Goal: Task Accomplishment & Management: Manage account settings

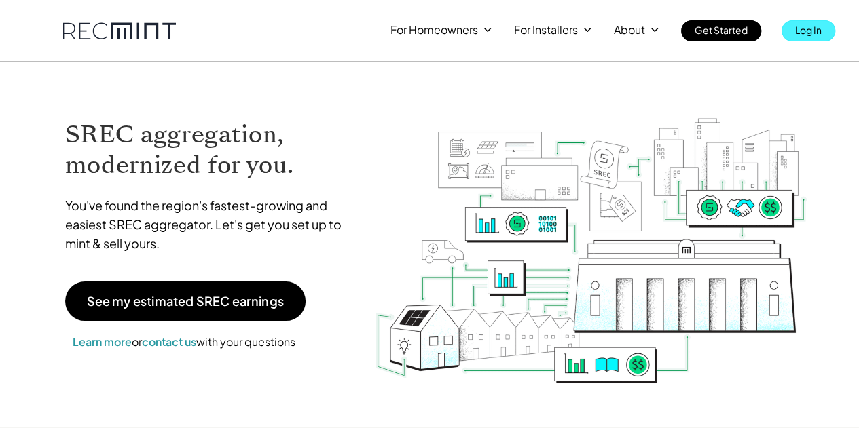
click at [815, 23] on p "Log In" at bounding box center [808, 29] width 26 height 19
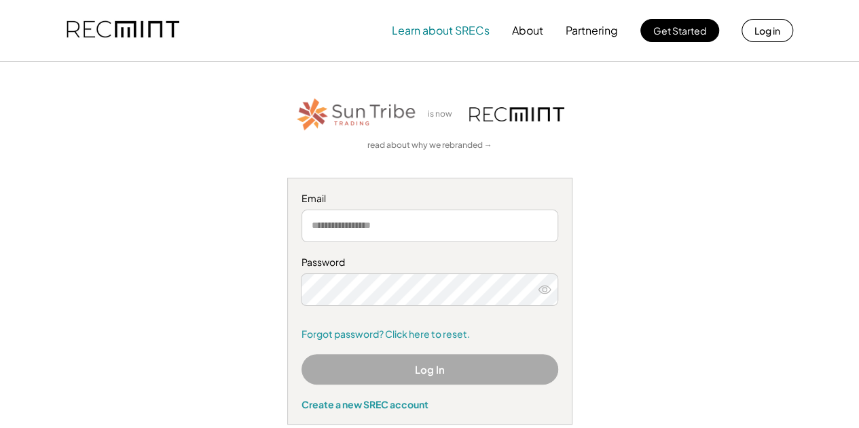
click at [436, 45] on div "Learn about SRECs About Partnering Get Started Log in" at bounding box center [430, 30] width 754 height 61
click at [429, 35] on button "Learn about SRECs" at bounding box center [441, 30] width 98 height 27
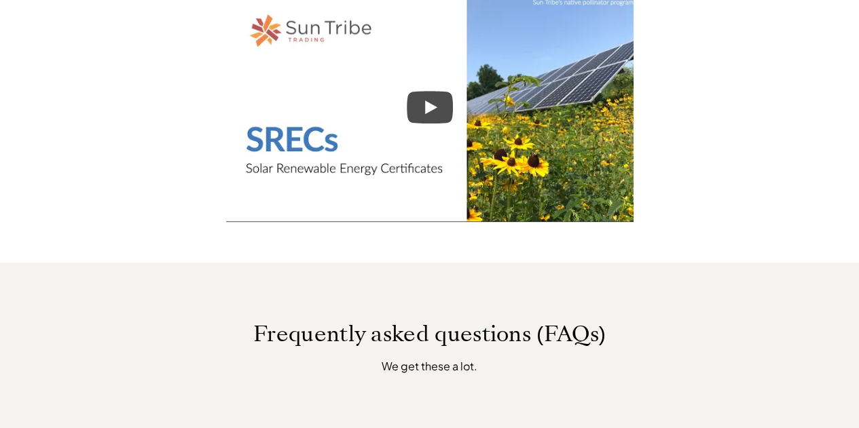
scroll to position [1086, 0]
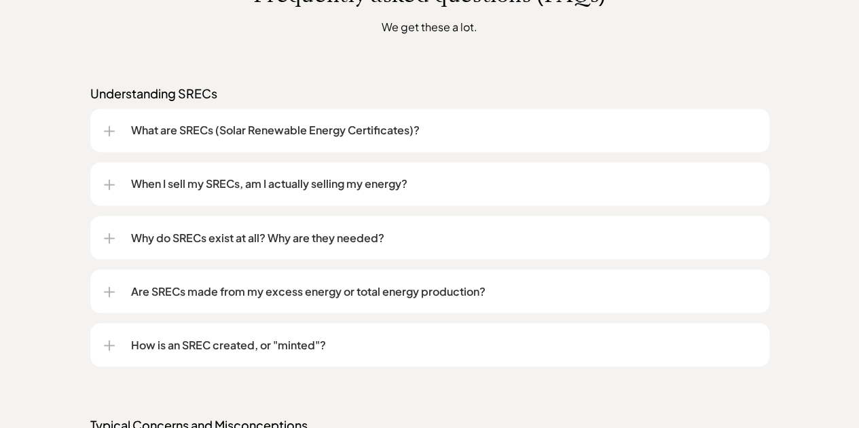
click at [303, 125] on p "What are SRECs (Solar Renewable Energy Certificates)?" at bounding box center [443, 130] width 625 height 16
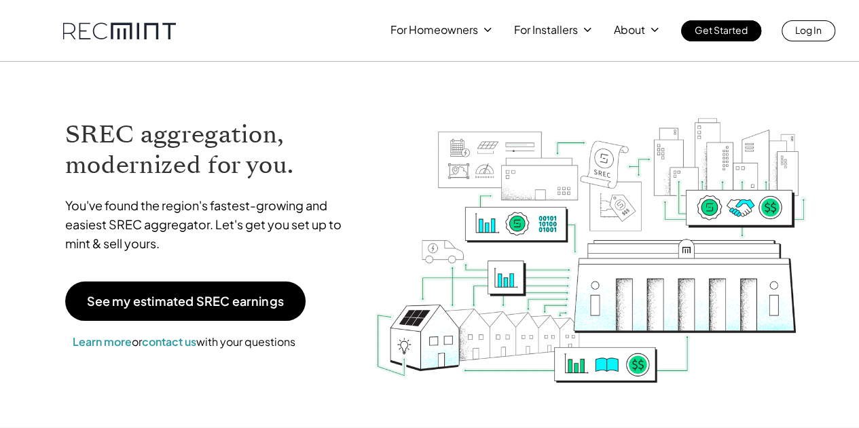
click at [814, 17] on div "For Homeowners For Installers About Get Started Log In" at bounding box center [430, 20] width 774 height 41
click at [809, 36] on p "Log In" at bounding box center [808, 29] width 26 height 19
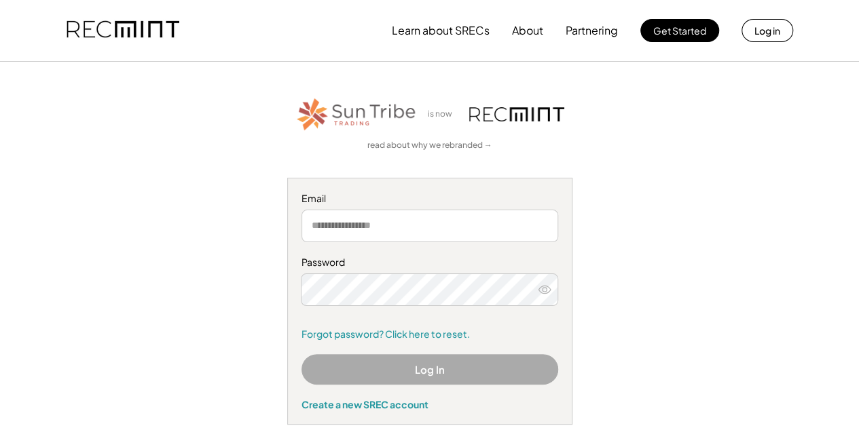
click at [368, 218] on input "email" at bounding box center [429, 226] width 257 height 33
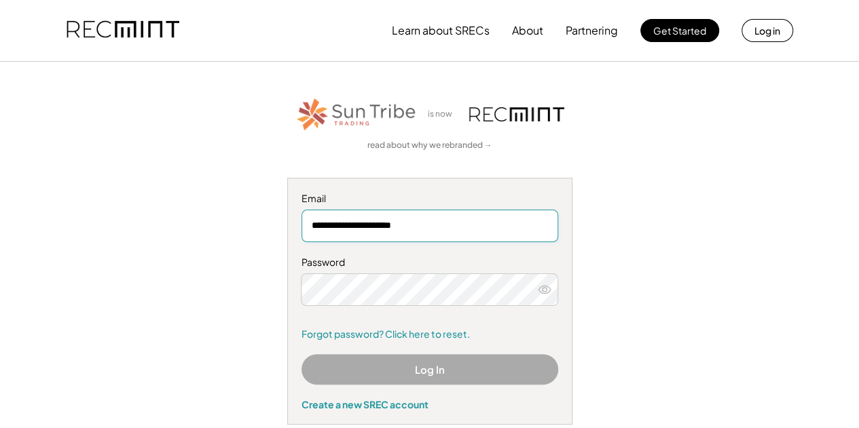
type input "**********"
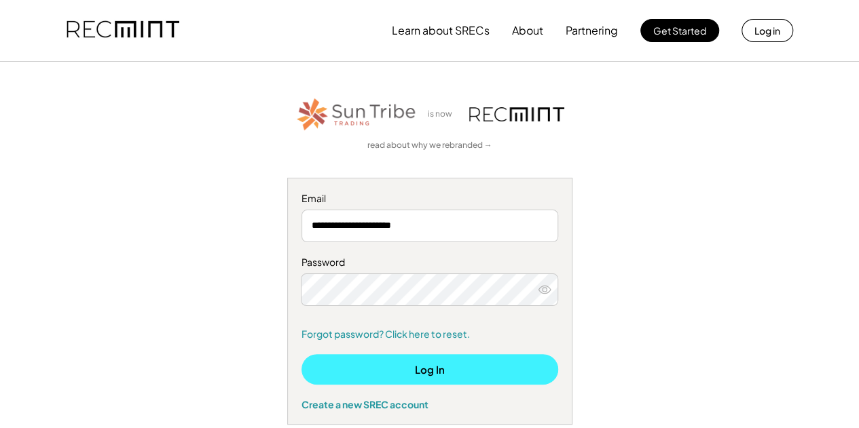
click at [505, 362] on button "Log In" at bounding box center [429, 369] width 257 height 31
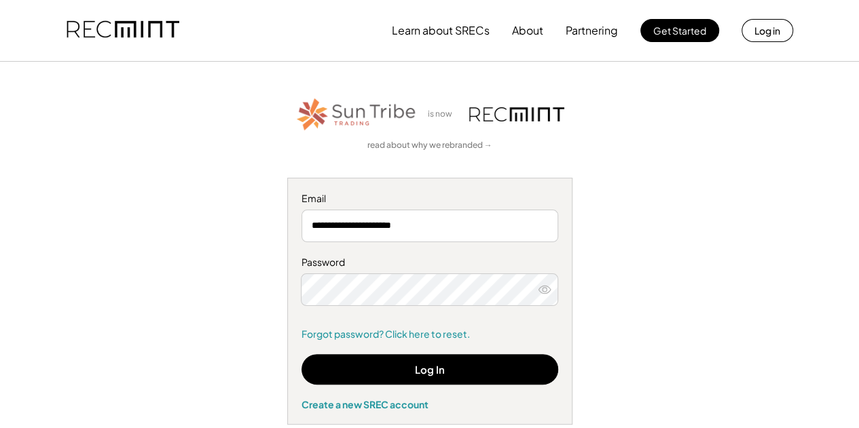
click at [544, 290] on icon at bounding box center [545, 290] width 14 height 14
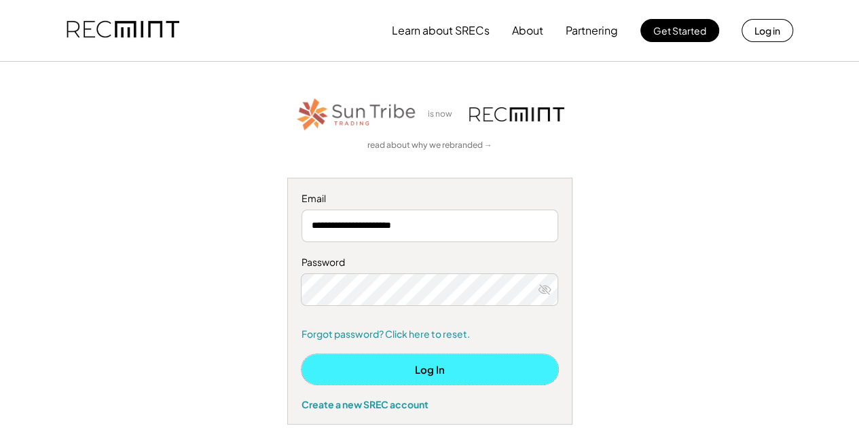
click at [523, 363] on button "Log In" at bounding box center [429, 369] width 257 height 31
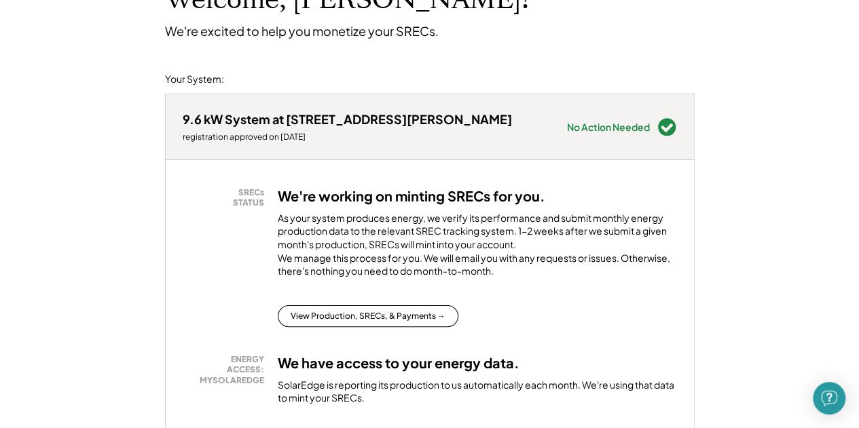
scroll to position [204, 0]
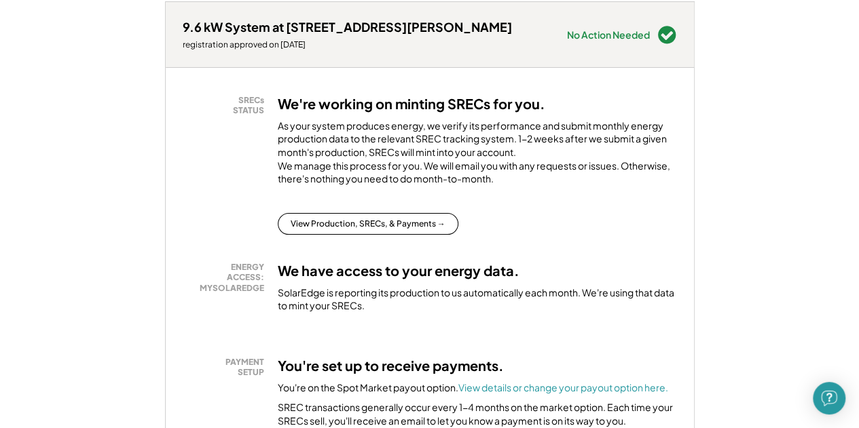
drag, startPoint x: 262, startPoint y: 45, endPoint x: 310, endPoint y: 48, distance: 47.6
click at [310, 48] on div "registration approved on [DATE]" at bounding box center [347, 44] width 329 height 11
click at [310, 48] on div "registration approved on 6/04/24" at bounding box center [347, 44] width 329 height 11
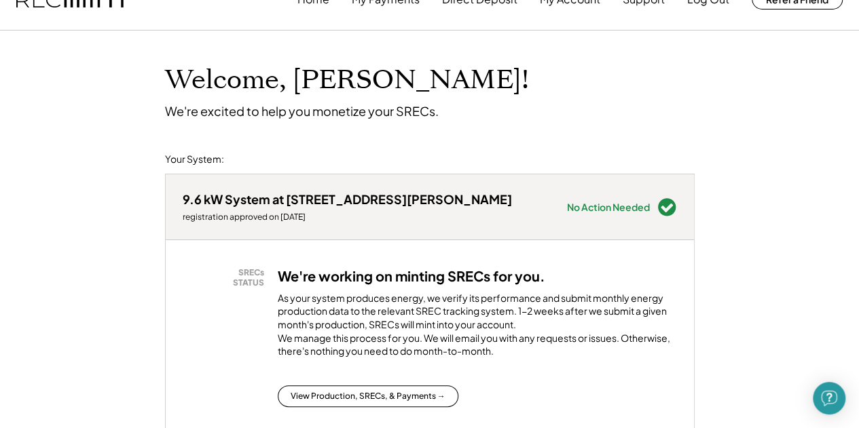
scroll to position [0, 0]
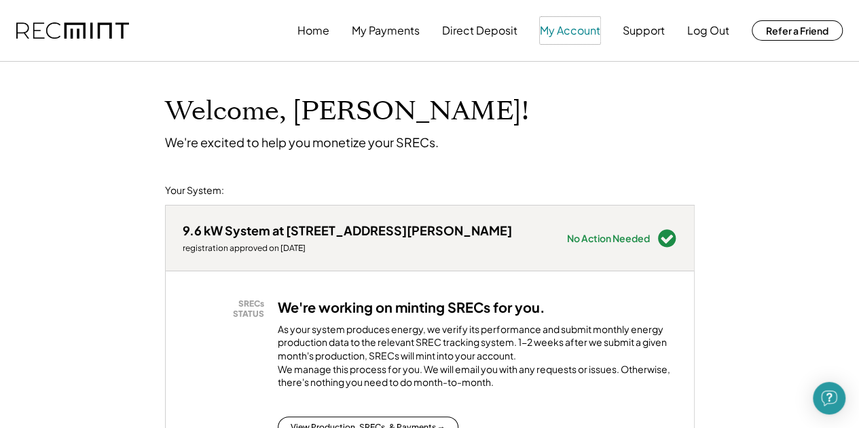
click at [585, 37] on button "My Account" at bounding box center [570, 30] width 60 height 27
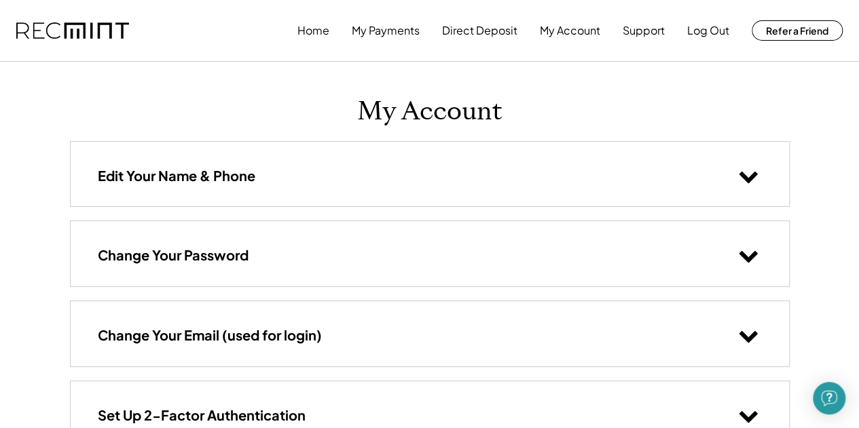
click at [330, 26] on div "Home My Payments Direct Deposit My Account Support Log Out Refer a Friend" at bounding box center [569, 30] width 545 height 27
click at [325, 35] on button "Home" at bounding box center [313, 30] width 32 height 27
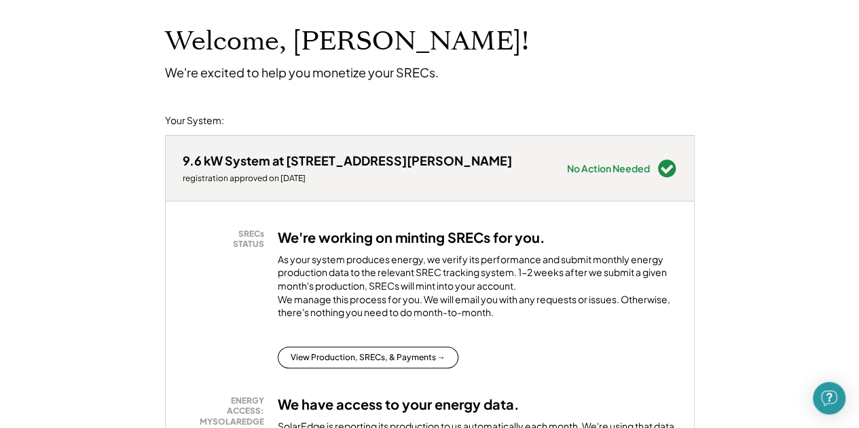
scroll to position [68, 0]
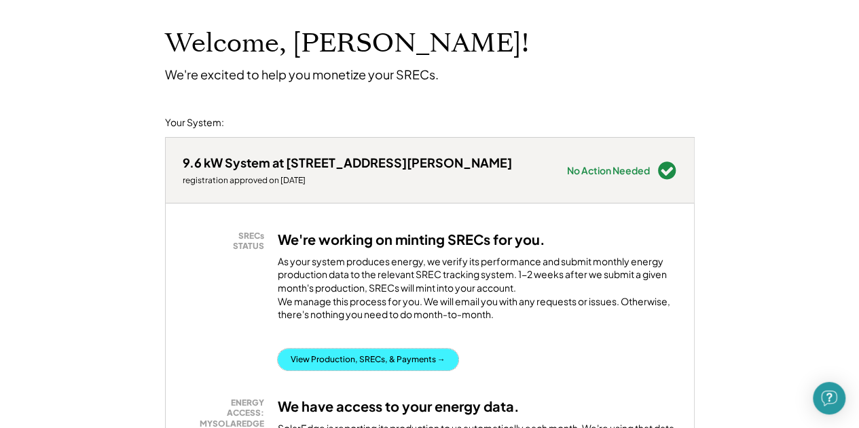
click at [368, 371] on button "View Production, SRECs, & Payments →" at bounding box center [368, 360] width 181 height 22
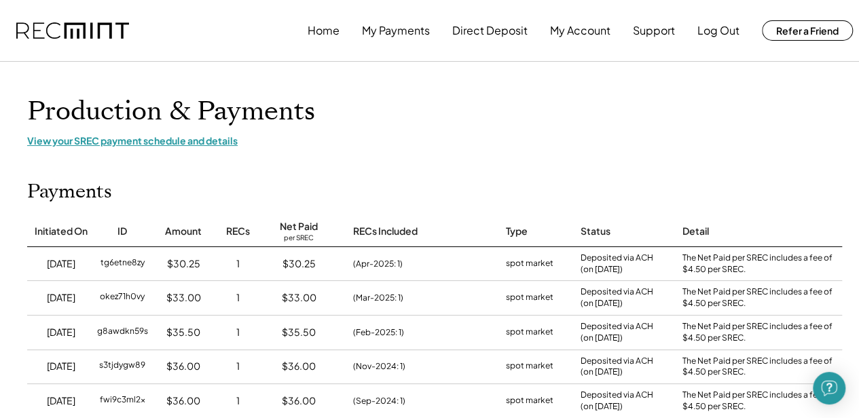
click at [130, 143] on div "View your SREC payment schedule and details" at bounding box center [434, 140] width 815 height 12
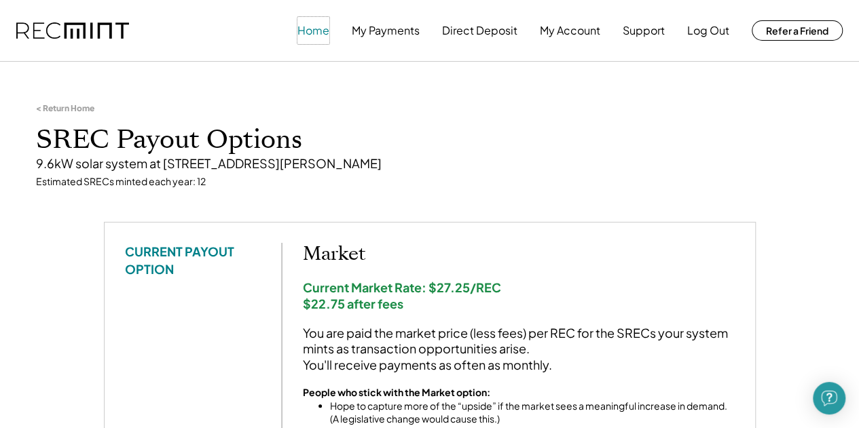
click at [320, 34] on button "Home" at bounding box center [313, 30] width 32 height 27
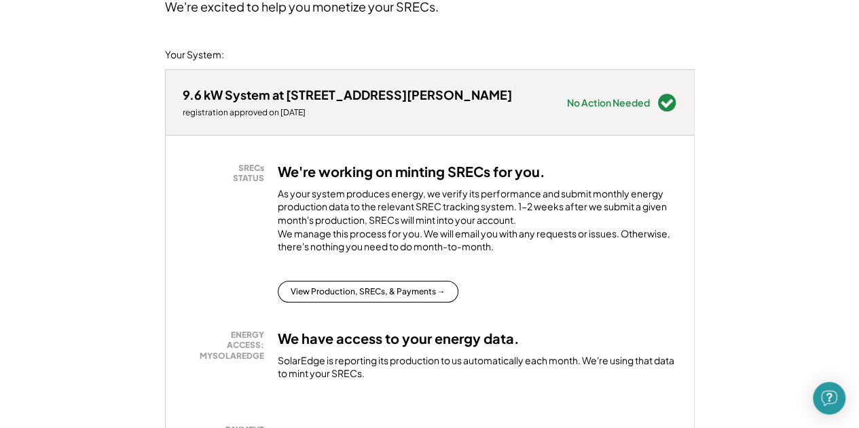
scroll to position [340, 0]
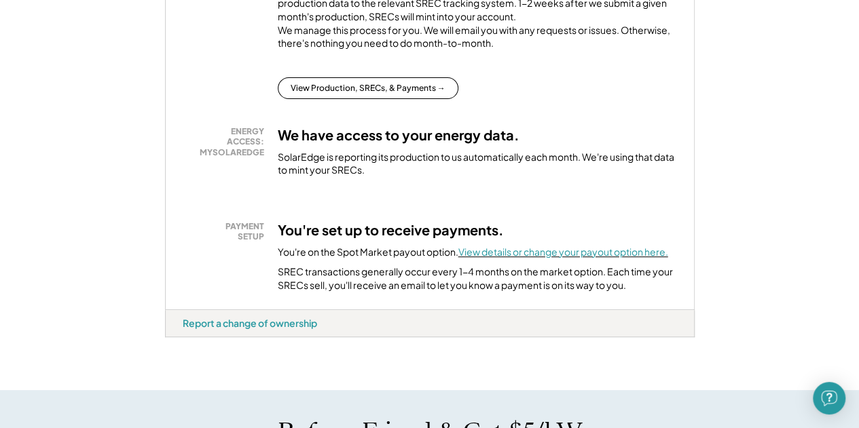
click at [564, 258] on font "View details or change your payout option here." at bounding box center [563, 252] width 210 height 12
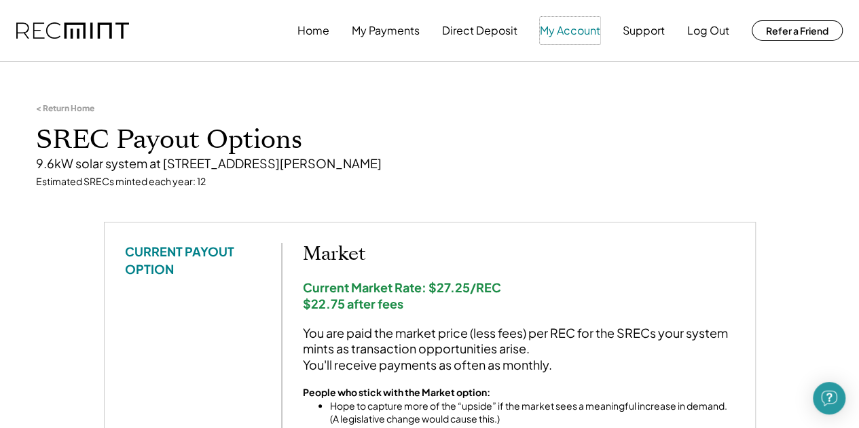
click at [557, 35] on button "My Account" at bounding box center [570, 30] width 60 height 27
click at [483, 31] on button "Direct Deposit" at bounding box center [479, 30] width 75 height 27
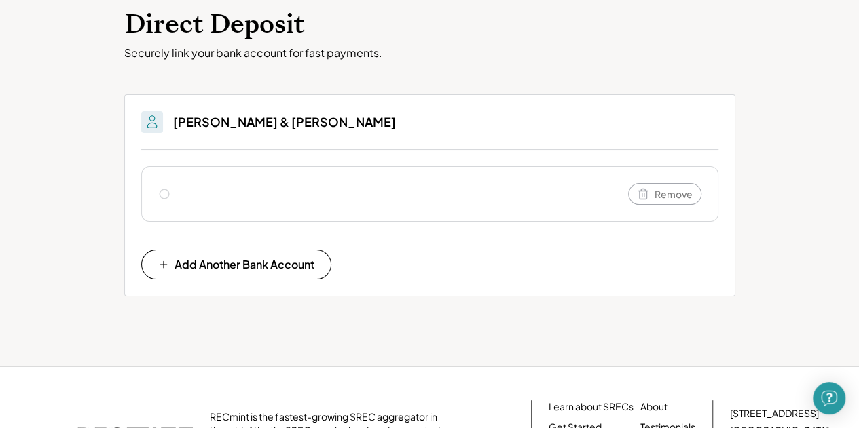
scroll to position [136, 0]
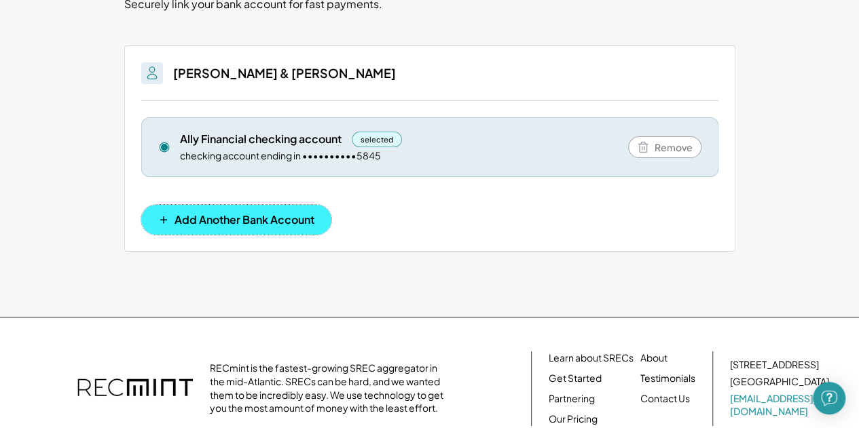
click at [218, 219] on span "Add Another Bank Account" at bounding box center [245, 220] width 140 height 11
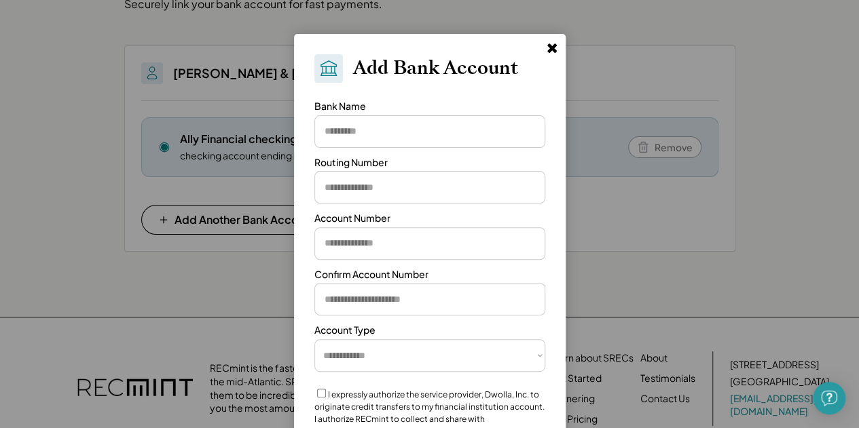
click at [354, 139] on input "input" at bounding box center [429, 131] width 231 height 33
type input "****"
click at [555, 49] on icon at bounding box center [552, 48] width 14 height 14
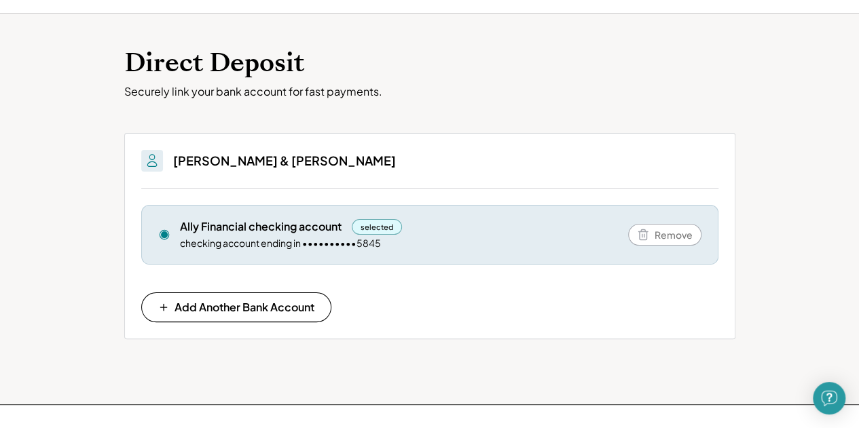
scroll to position [0, 0]
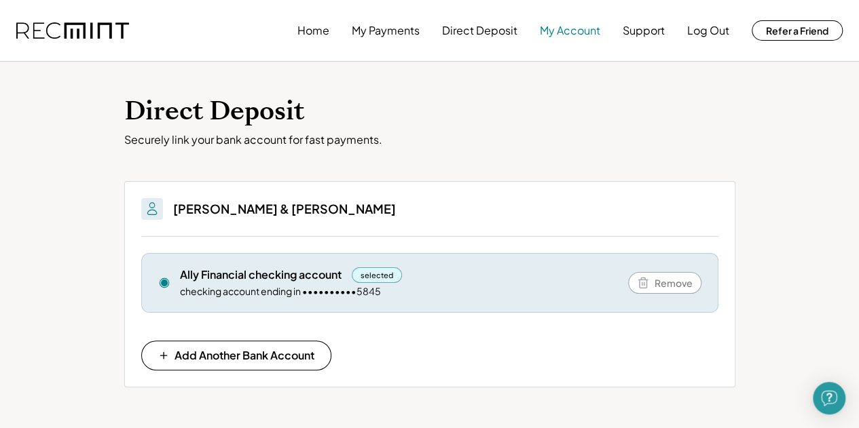
click at [577, 31] on button "My Account" at bounding box center [570, 30] width 60 height 27
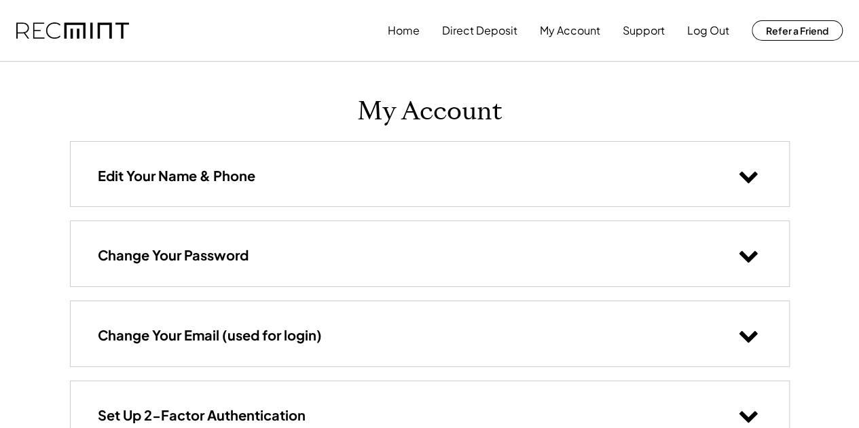
click at [737, 176] on button at bounding box center [748, 175] width 27 height 27
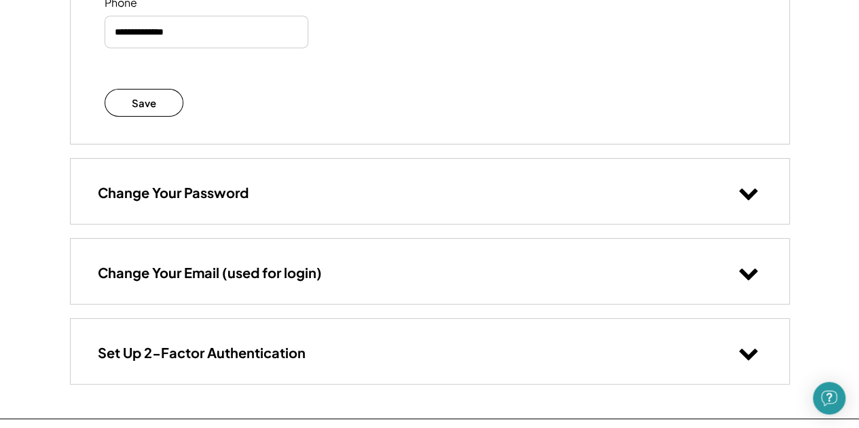
scroll to position [407, 0]
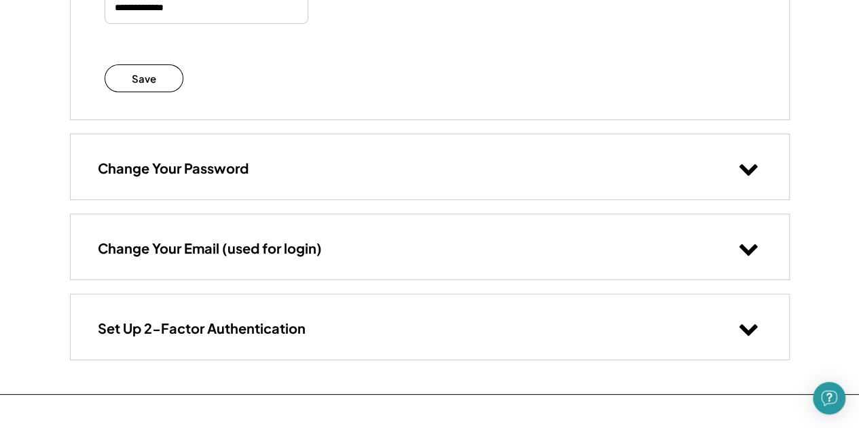
click at [207, 160] on h3 "Change Your Password" at bounding box center [173, 169] width 151 height 18
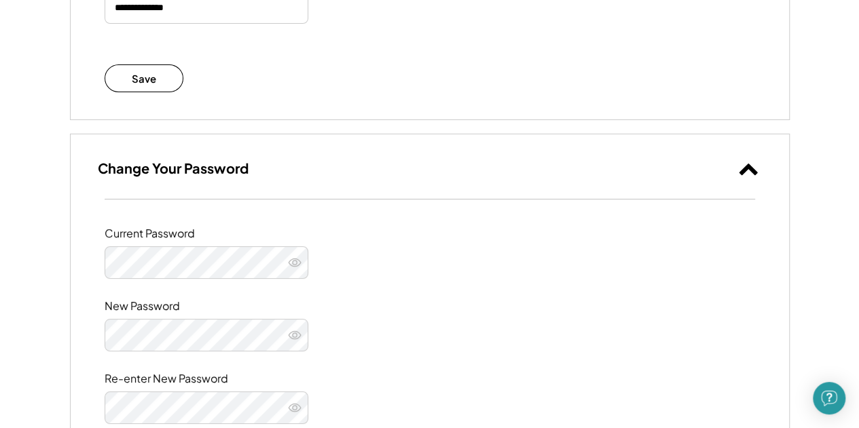
click at [293, 166] on div "Change Your Password" at bounding box center [430, 166] width 718 height 65
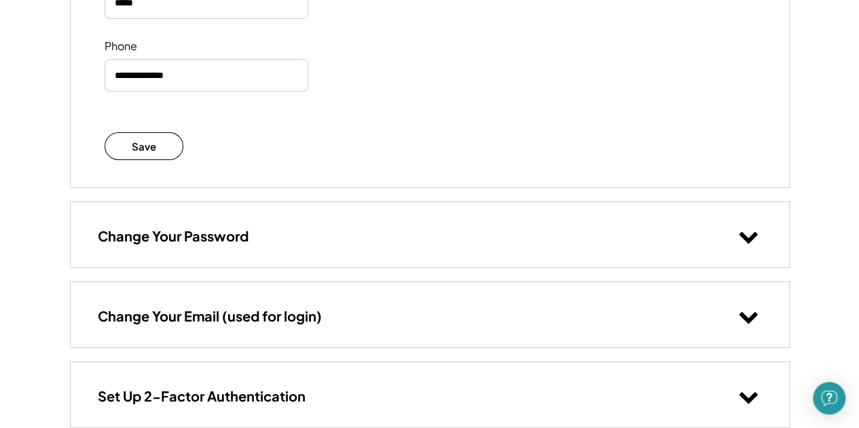
scroll to position [543, 0]
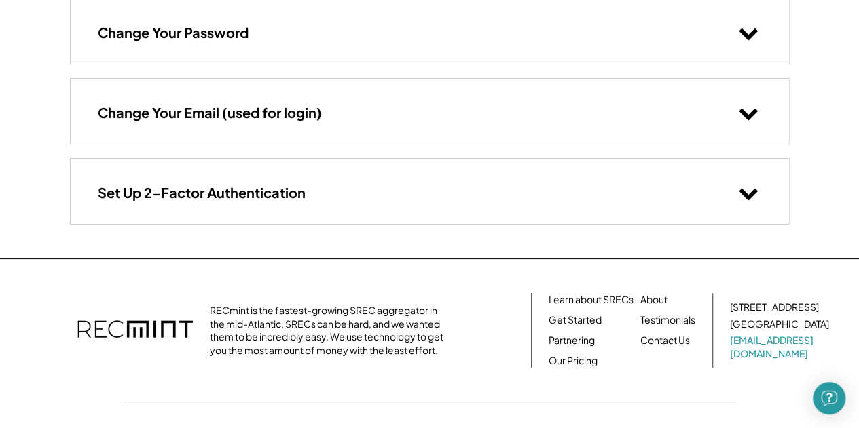
click at [307, 177] on div "Set Up 2-Factor Authentication" at bounding box center [430, 191] width 718 height 65
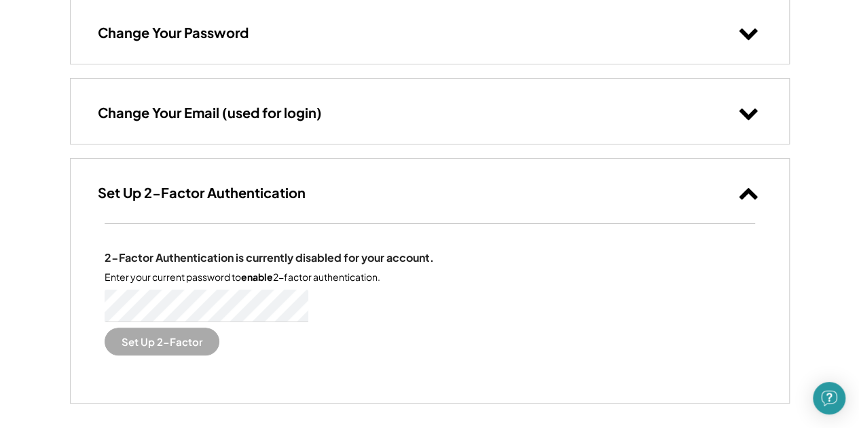
click at [320, 187] on div "Set Up 2-Factor Authentication" at bounding box center [430, 191] width 718 height 65
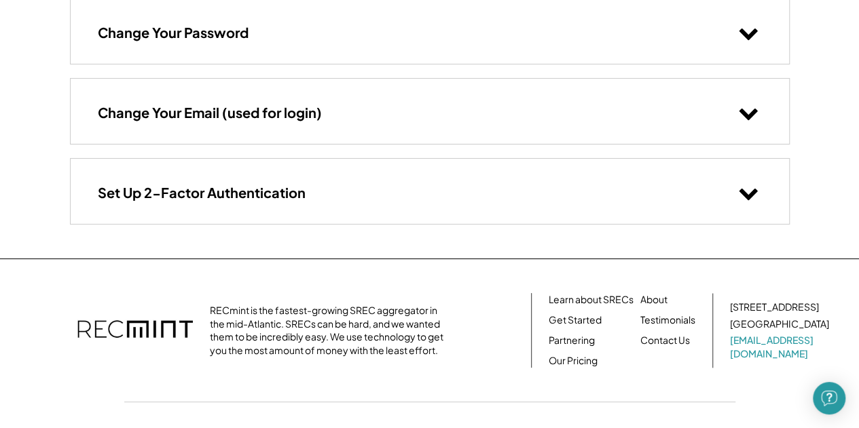
click at [316, 126] on div "Change Your Email (used for login)" at bounding box center [430, 111] width 718 height 65
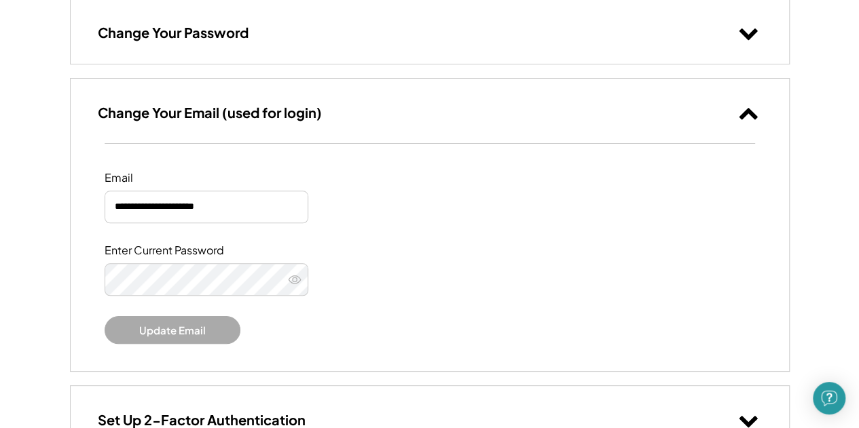
drag, startPoint x: 251, startPoint y: 203, endPoint x: 0, endPoint y: 184, distance: 251.3
click at [0, 184] on div "**********" at bounding box center [429, 83] width 859 height 1253
click at [638, 275] on div "Enter Current Password" at bounding box center [430, 270] width 650 height 52
click at [765, 112] on div "Change Your Email (used for login)" at bounding box center [430, 111] width 718 height 65
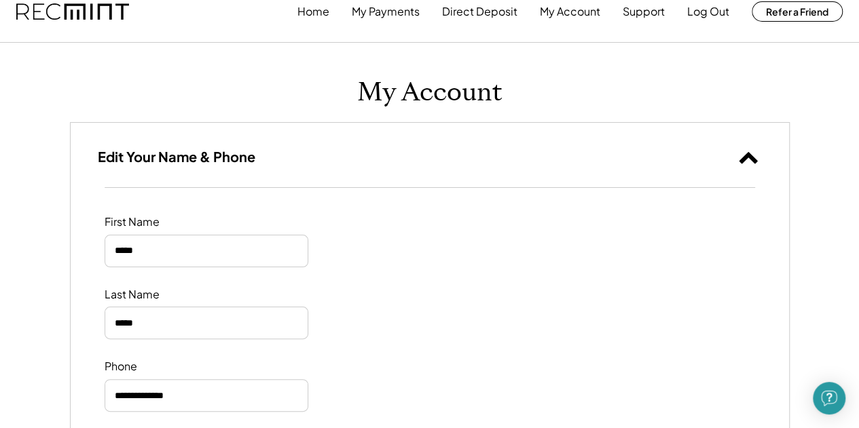
scroll to position [0, 0]
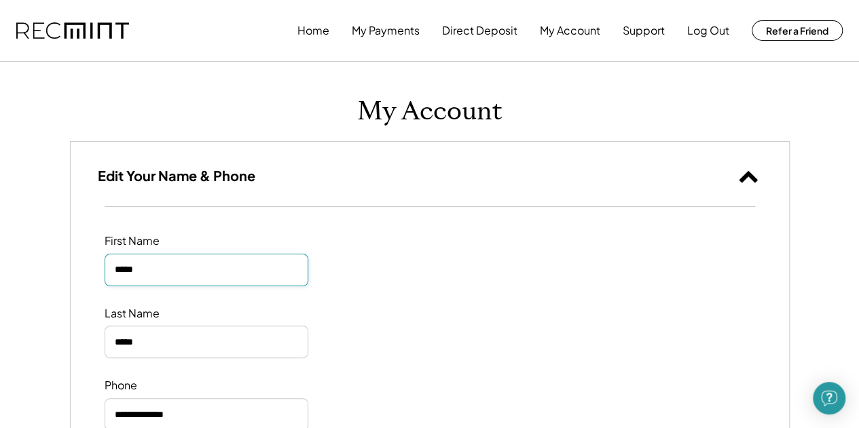
drag, startPoint x: 0, startPoint y: 126, endPoint x: 443, endPoint y: 162, distance: 444.1
type input "******"
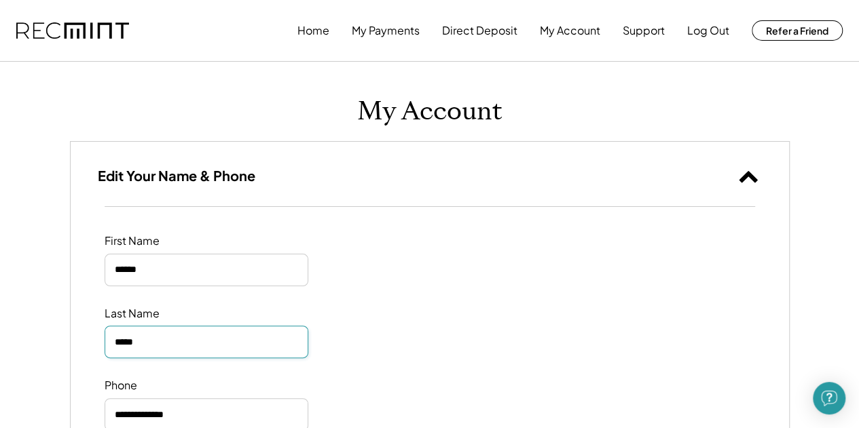
scroll to position [2, 0]
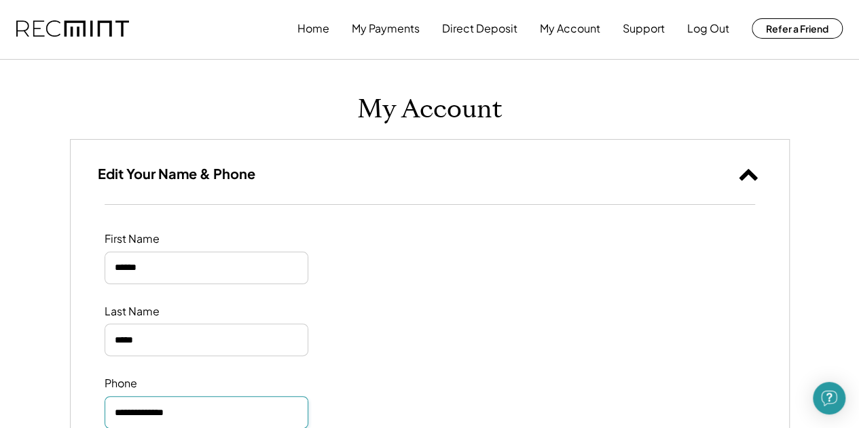
type input "**********"
click at [671, 134] on div "**********" at bounding box center [429, 430] width 747 height 740
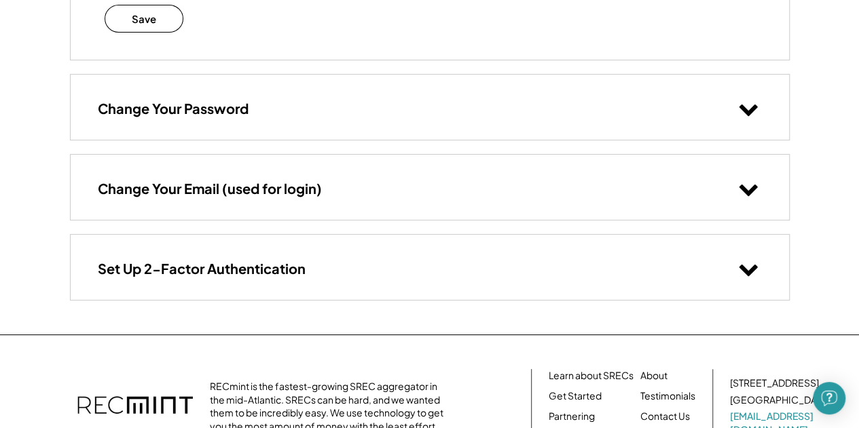
scroll to position [390, 0]
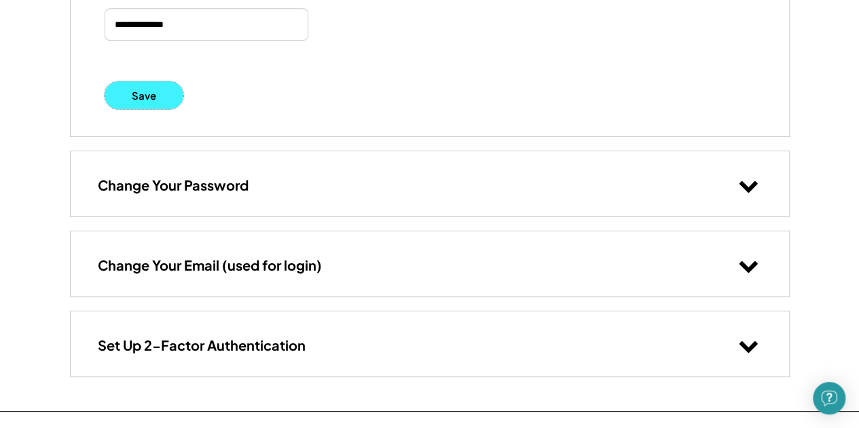
click at [126, 86] on button "Save" at bounding box center [144, 95] width 79 height 28
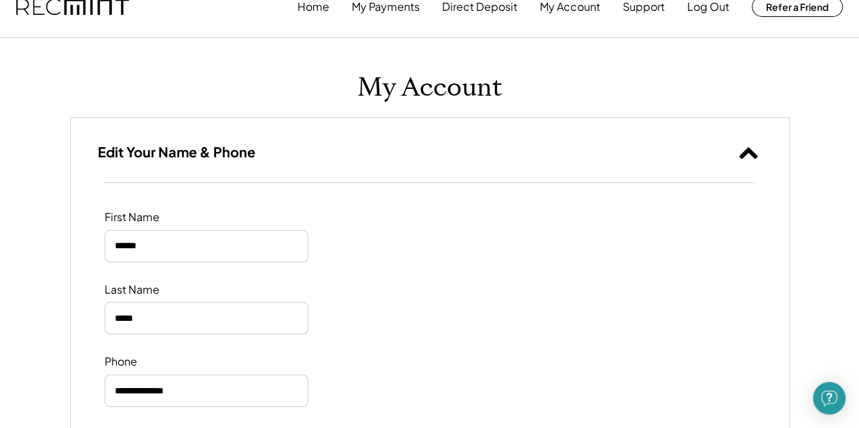
scroll to position [0, 0]
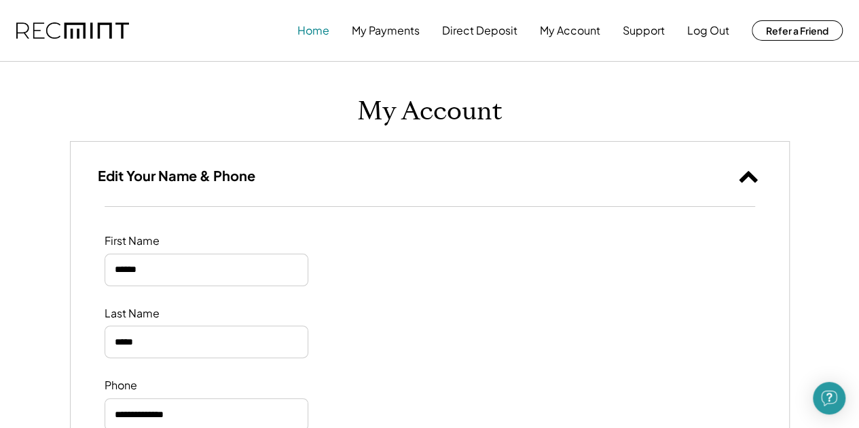
click at [322, 39] on button "Home" at bounding box center [313, 30] width 32 height 27
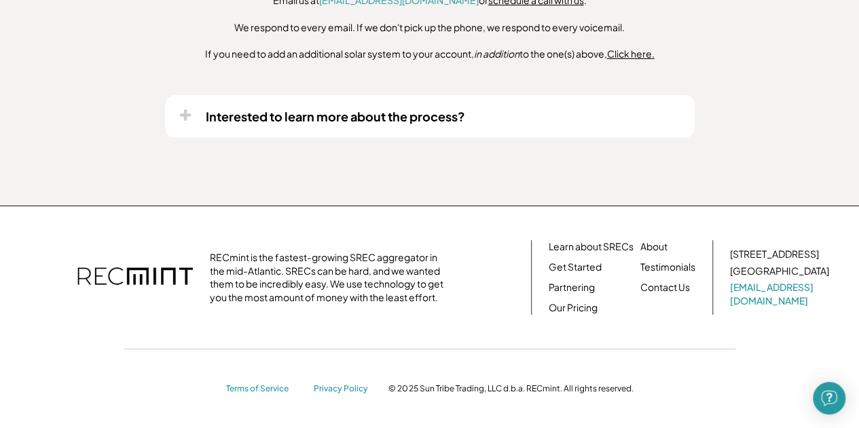
scroll to position [1195, 0]
click at [650, 290] on link "Contact Us" at bounding box center [665, 287] width 50 height 14
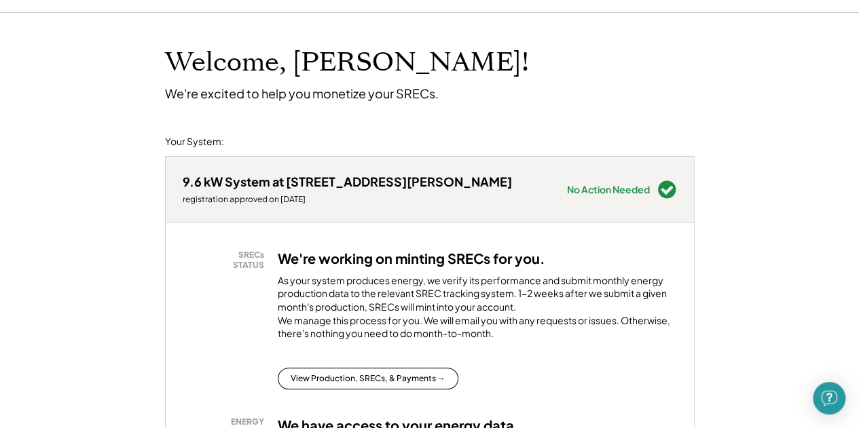
scroll to position [0, 0]
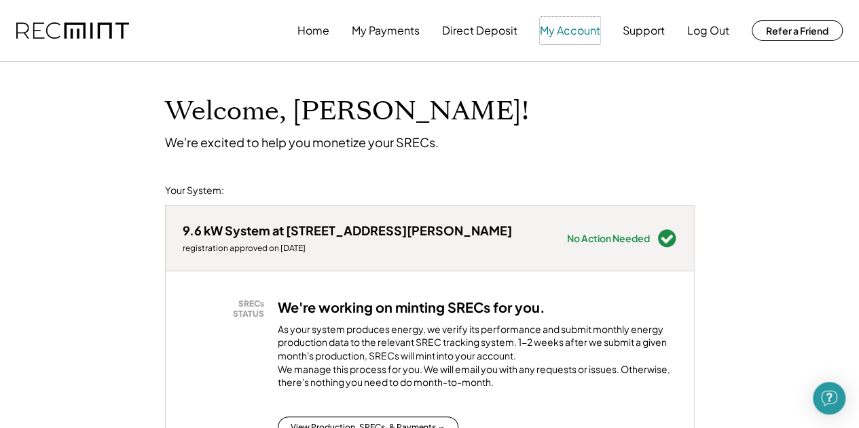
click at [558, 31] on button "My Account" at bounding box center [570, 30] width 60 height 27
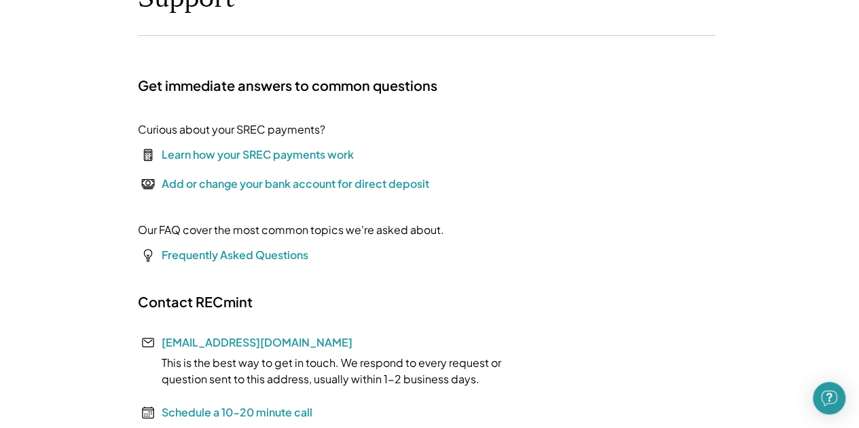
scroll to position [136, 0]
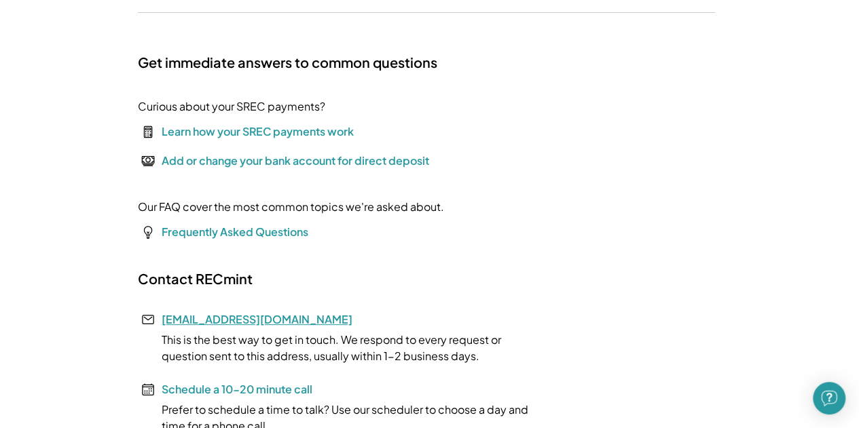
click at [221, 324] on link "[EMAIL_ADDRESS][DOMAIN_NAME]" at bounding box center [257, 319] width 191 height 14
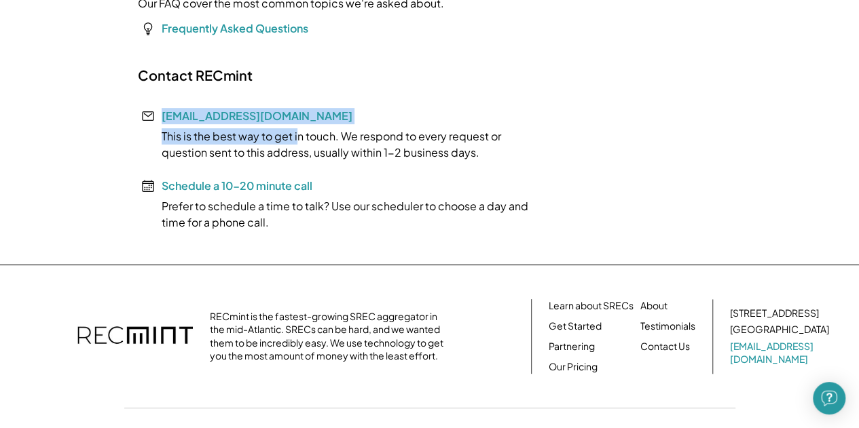
drag, startPoint x: 297, startPoint y: 119, endPoint x: 154, endPoint y: 117, distance: 143.3
click at [154, 117] on div "Contact RECmint help@recmint.com This is the best way to get in touch. We respo…" at bounding box center [341, 149] width 407 height 164
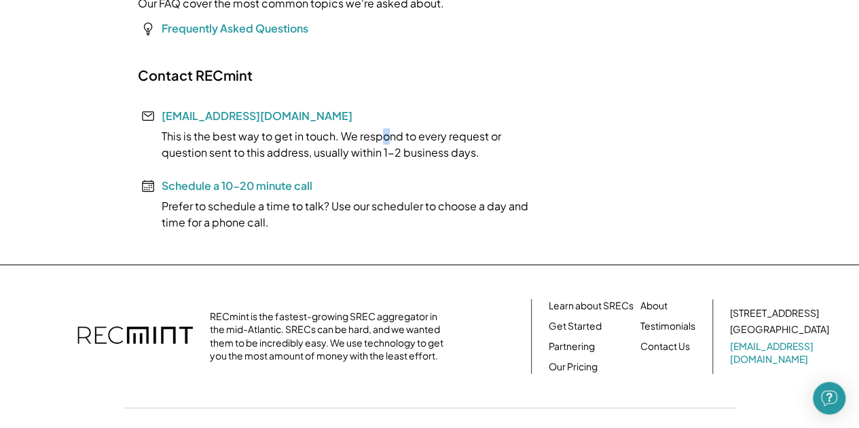
click at [384, 131] on div "This is the best way to get in touch. We respond to every request or question s…" at bounding box center [341, 144] width 407 height 33
click at [209, 111] on link "[EMAIL_ADDRESS][DOMAIN_NAME]" at bounding box center [257, 116] width 191 height 14
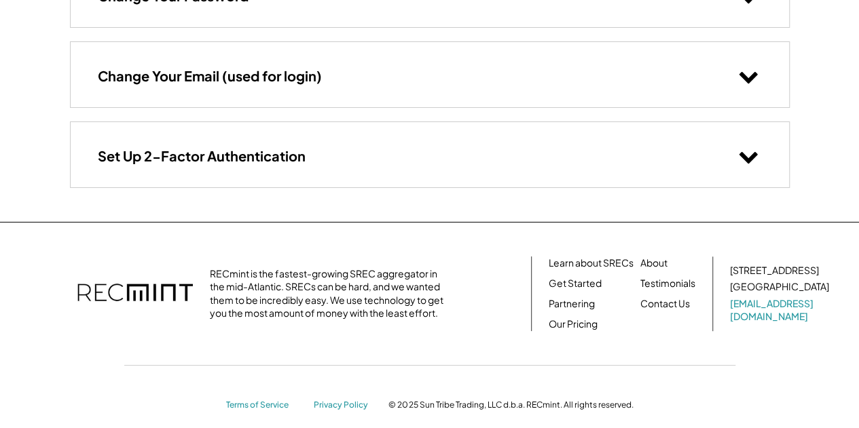
scroll to position [136, 0]
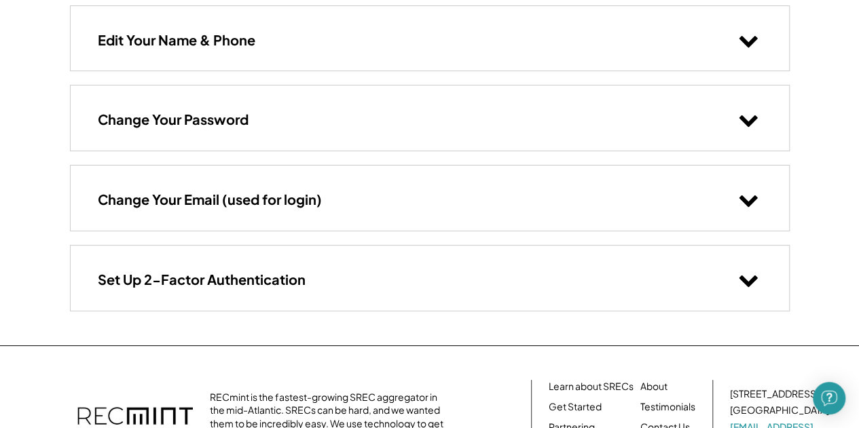
click at [204, 202] on h3 "Change Your Email (used for login)" at bounding box center [210, 200] width 224 height 18
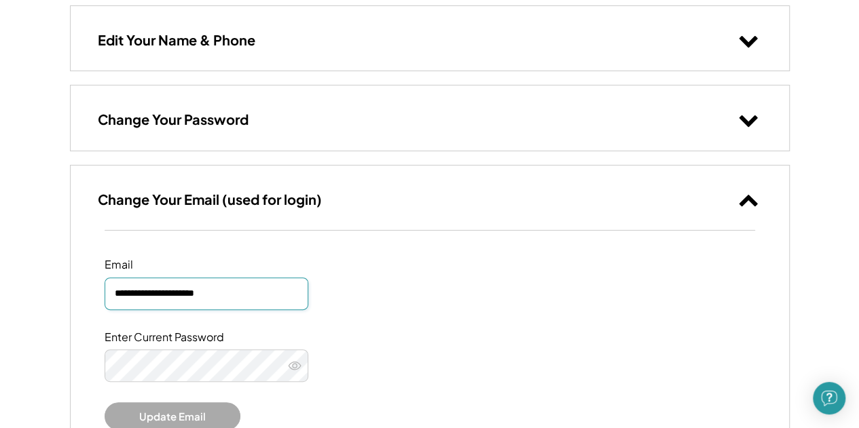
drag, startPoint x: 261, startPoint y: 288, endPoint x: 0, endPoint y: 278, distance: 261.6
click at [0, 278] on div "**********" at bounding box center [429, 330] width 859 height 932
type input "**********"
drag, startPoint x: 543, startPoint y: 310, endPoint x: 593, endPoint y: 280, distance: 58.8
click at [543, 311] on div "**********" at bounding box center [430, 344] width 718 height 227
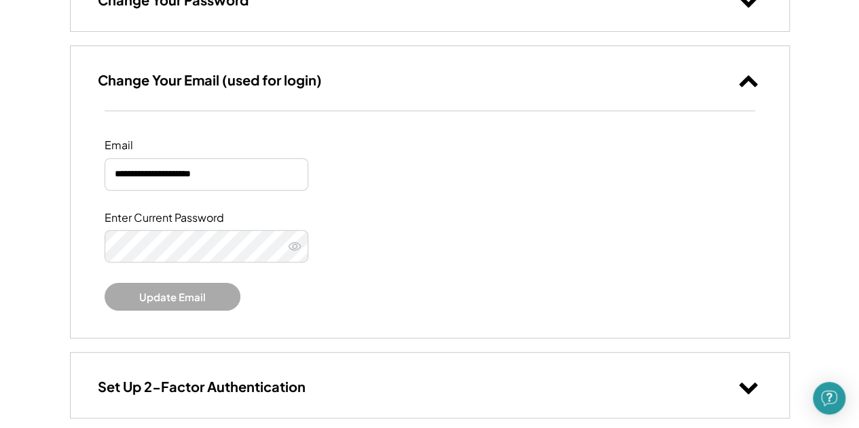
scroll to position [340, 0]
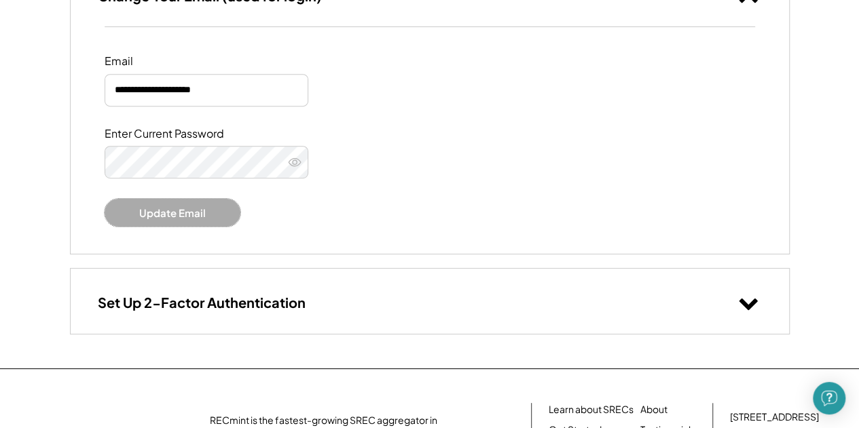
click at [213, 219] on button "Update Email" at bounding box center [173, 213] width 136 height 28
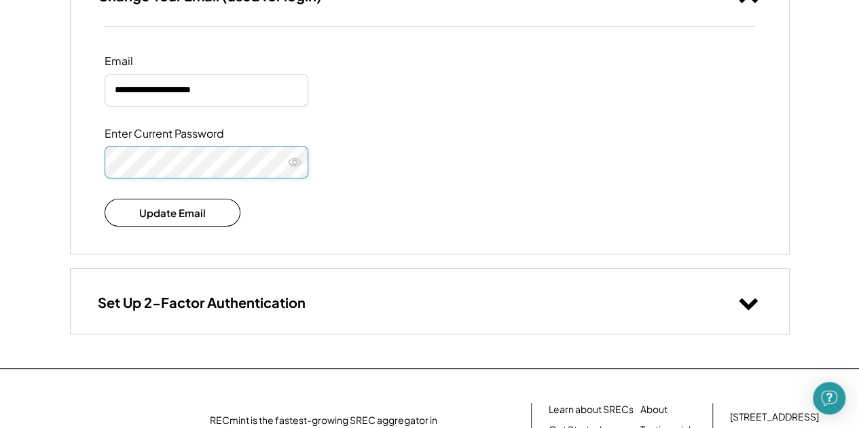
click at [295, 168] on icon at bounding box center [295, 162] width 14 height 14
click at [513, 146] on div "Enter Current Password" at bounding box center [430, 153] width 650 height 52
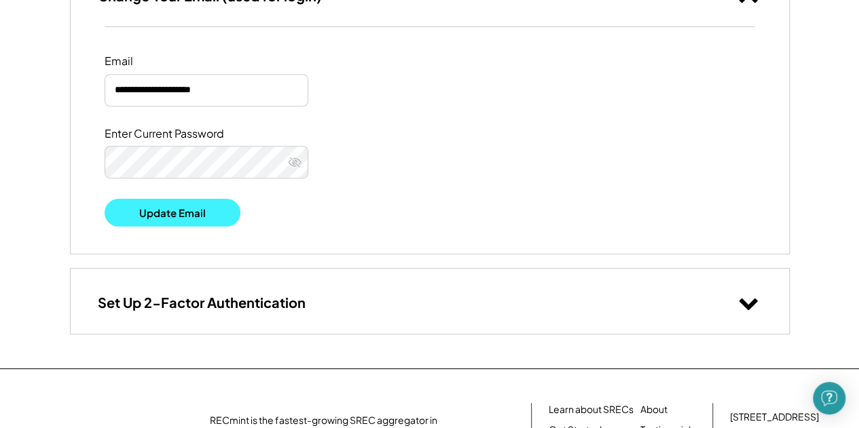
drag, startPoint x: 155, startPoint y: 210, endPoint x: 166, endPoint y: 206, distance: 11.9
click at [156, 210] on button "Update Email" at bounding box center [173, 213] width 136 height 28
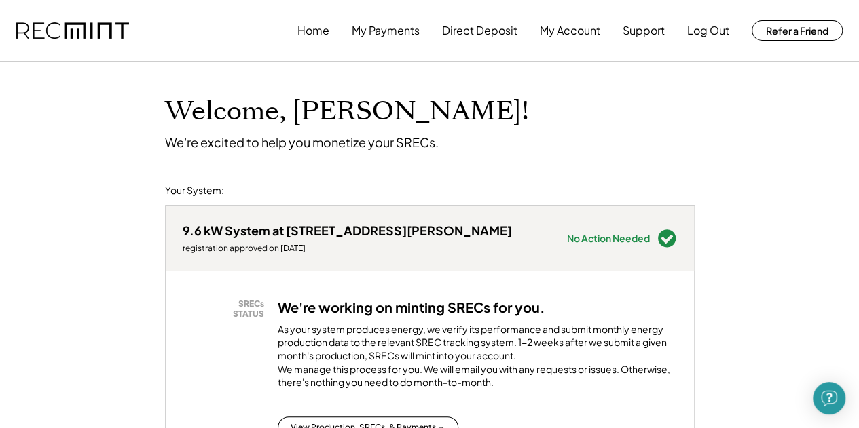
click at [581, 6] on div "Home My Payments Direct Deposit My Account Support Log Out Refer a Friend" at bounding box center [429, 30] width 859 height 61
click at [580, 39] on button "My Account" at bounding box center [570, 30] width 60 height 27
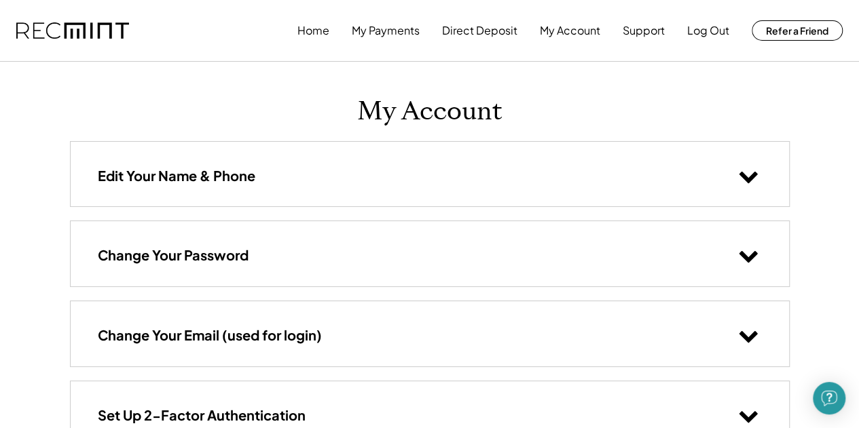
click at [445, 278] on div "Change Your Password" at bounding box center [430, 253] width 718 height 65
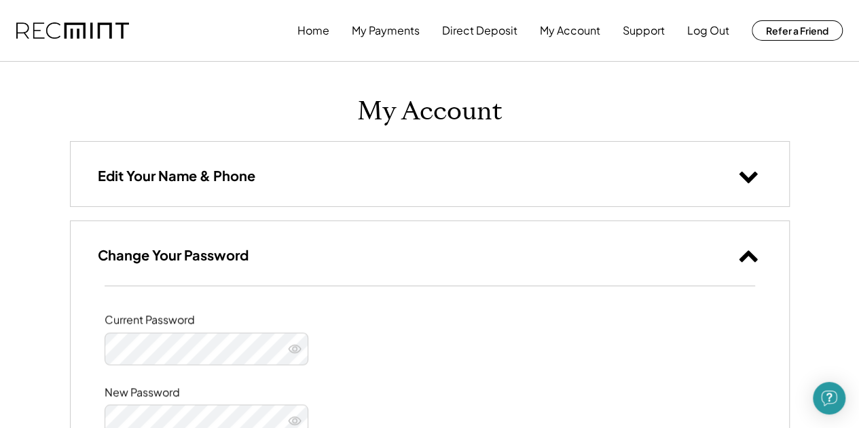
click at [430, 242] on div "Change Your Password" at bounding box center [430, 253] width 718 height 65
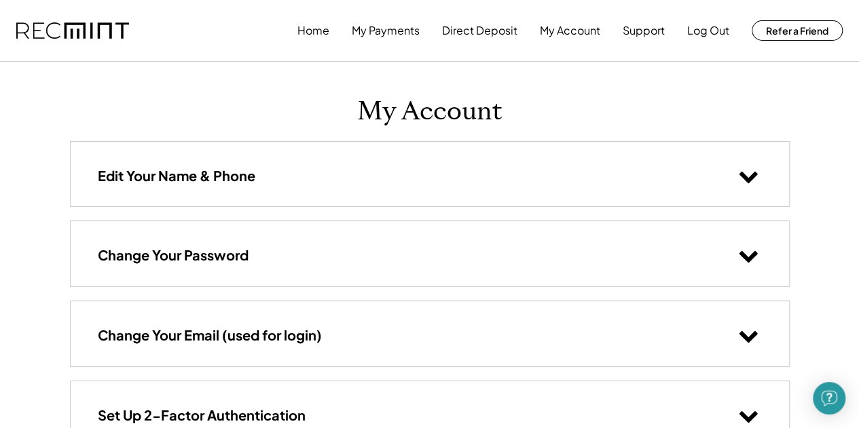
click at [248, 259] on h3 "Change Your Password" at bounding box center [173, 255] width 151 height 18
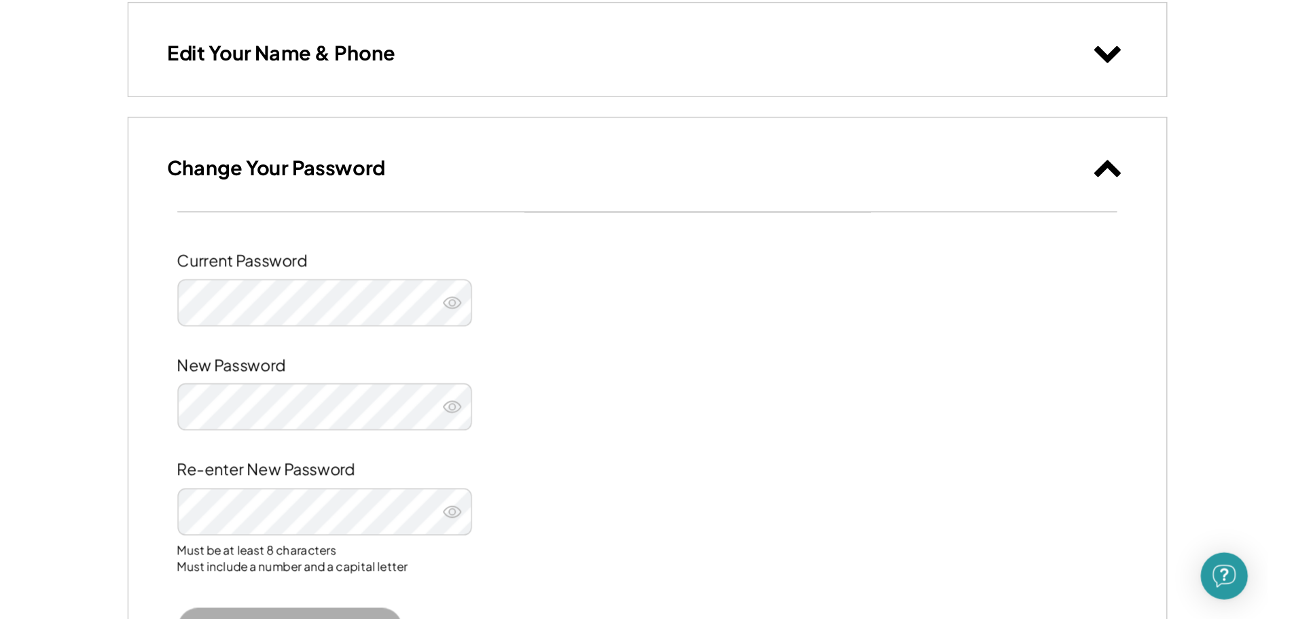
scroll to position [204, 0]
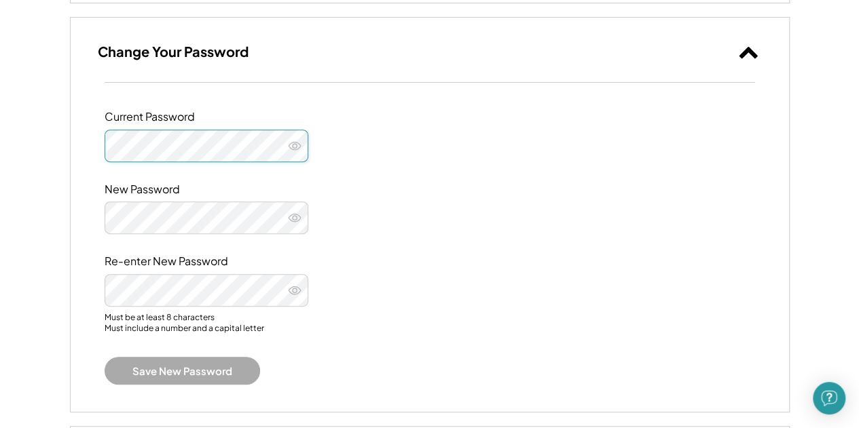
click at [471, 150] on div "Current Password" at bounding box center [430, 136] width 650 height 52
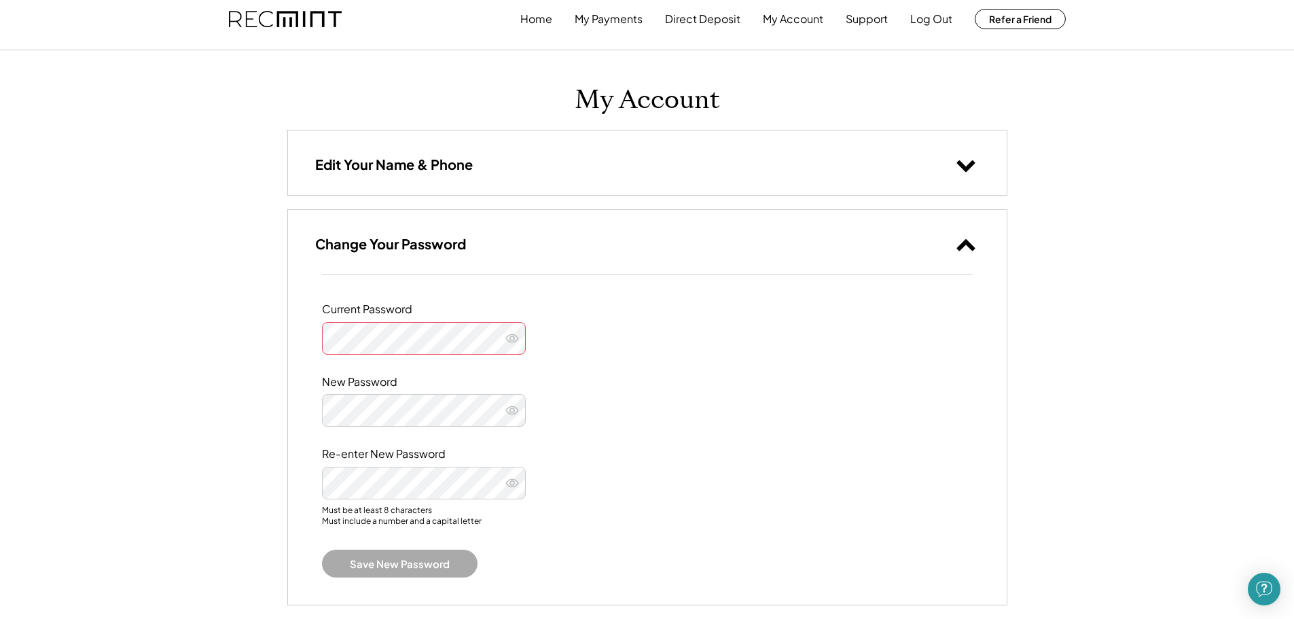
scroll to position [0, 0]
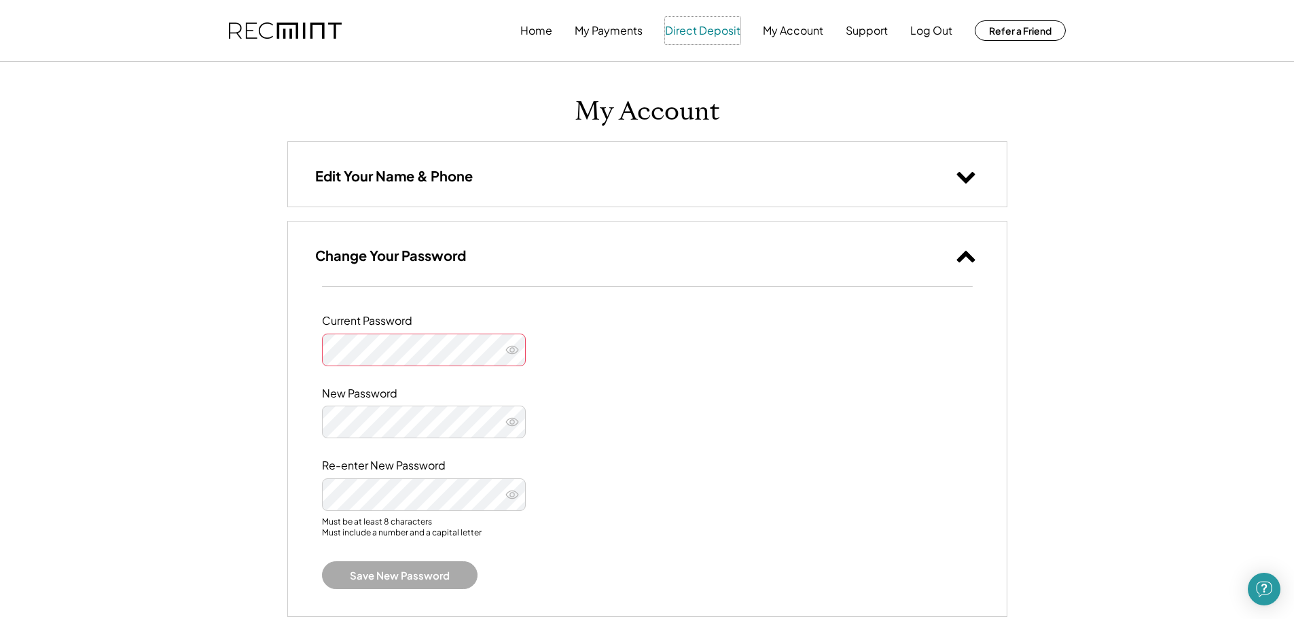
click at [708, 37] on button "Direct Deposit" at bounding box center [702, 30] width 75 height 27
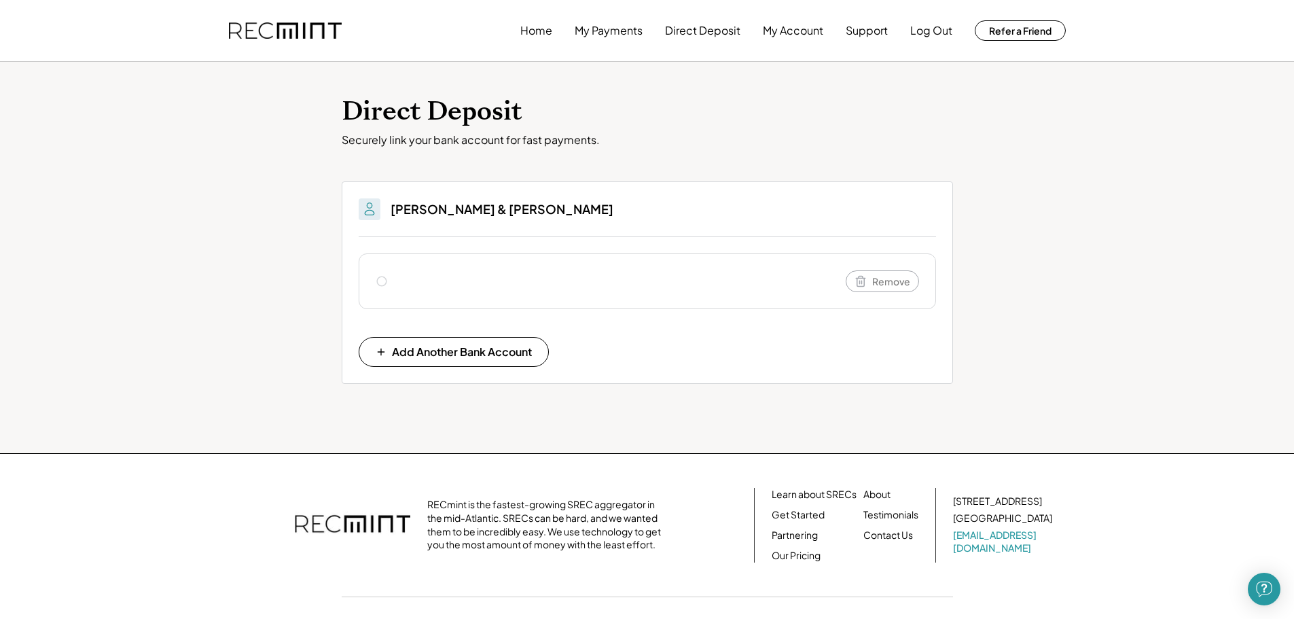
click at [373, 207] on img at bounding box center [369, 209] width 16 height 16
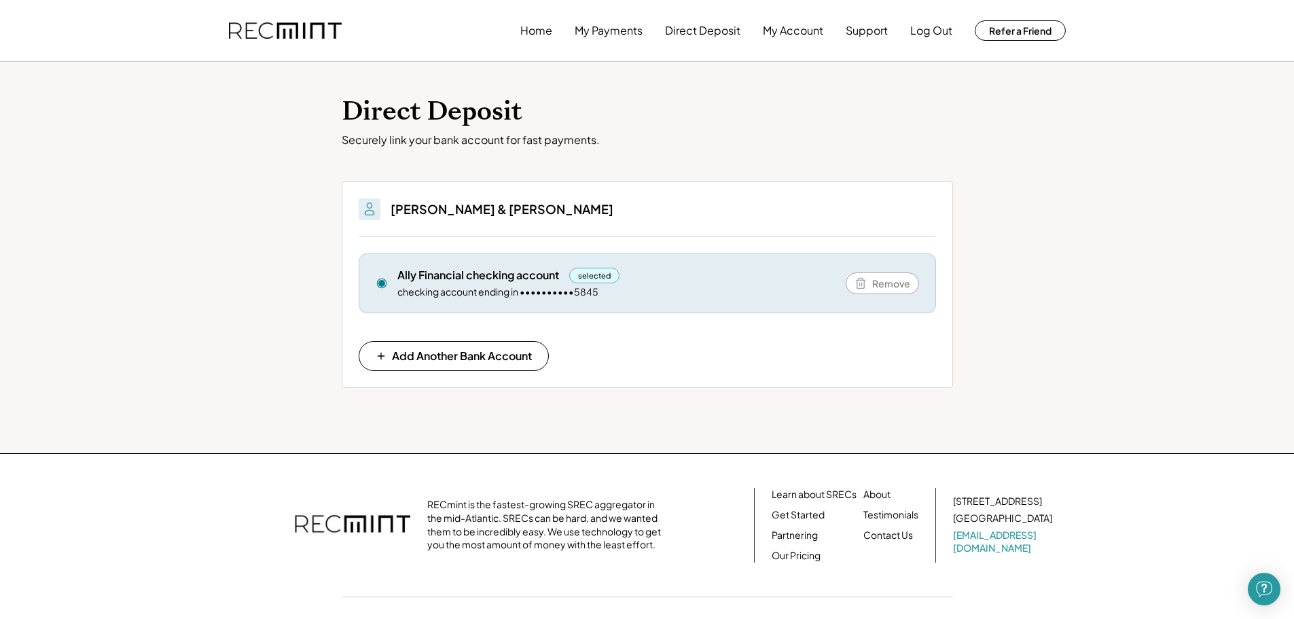
click at [284, 236] on div "Direct Deposit Securely link your bank account for fast payments. You'll be abl…" at bounding box center [647, 257] width 1294 height 391
